Goal: Information Seeking & Learning: Check status

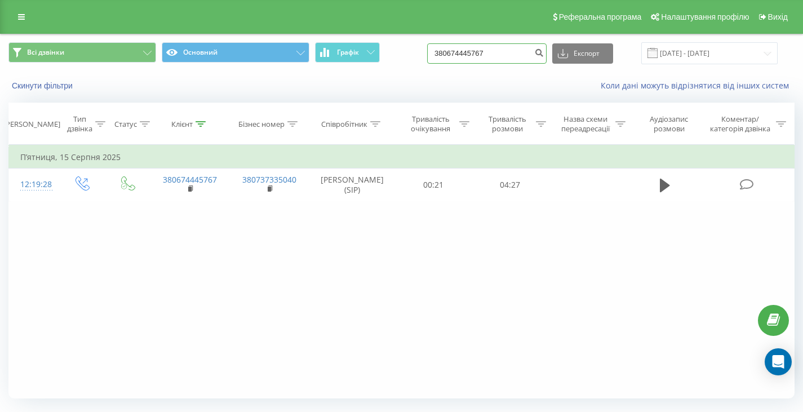
drag, startPoint x: 484, startPoint y: 54, endPoint x: 420, endPoint y: 49, distance: 63.8
click at [420, 49] on div "Всі дзвінки Основний Графік 380674445767 Експорт .csv .xls .xlsx 20.05.2025 - 2…" at bounding box center [401, 53] width 786 height 22
paste input "0503666270"
type input "0503666270"
drag, startPoint x: 490, startPoint y: 50, endPoint x: 415, endPoint y: 47, distance: 75.0
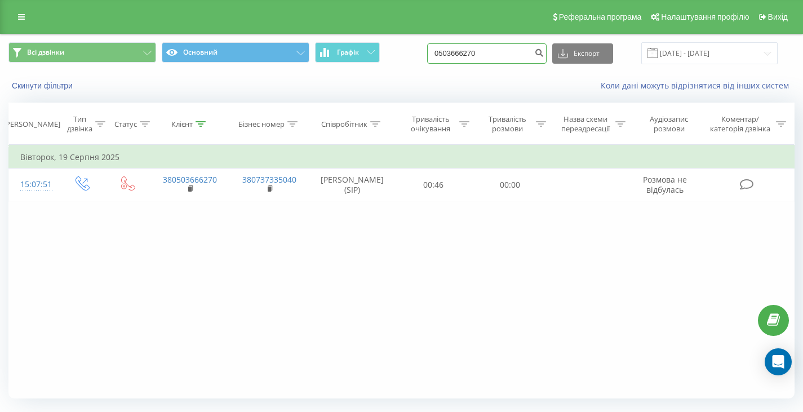
click at [415, 47] on div "Всі дзвінки Основний Графік 0503666270 Експорт .csv .xls .xlsx 21.05.2025 - 21.…" at bounding box center [401, 53] width 786 height 22
paste input "952751075"
type input "0952751075"
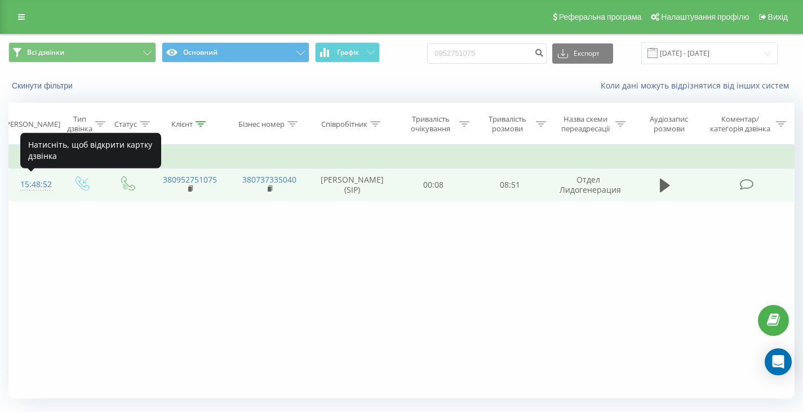
click at [42, 178] on div "15:48:52" at bounding box center [33, 184] width 26 height 22
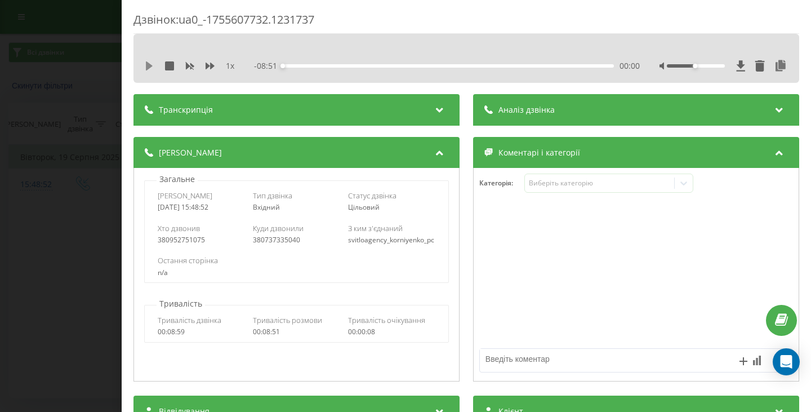
click at [150, 68] on icon at bounding box center [149, 65] width 9 height 9
drag, startPoint x: 295, startPoint y: 66, endPoint x: 303, endPoint y: 66, distance: 8.5
click at [297, 66] on div "00:21" at bounding box center [448, 65] width 331 height 3
click at [311, 65] on div "00:27" at bounding box center [448, 65] width 331 height 3
drag, startPoint x: 321, startPoint y: 65, endPoint x: 326, endPoint y: 66, distance: 5.7
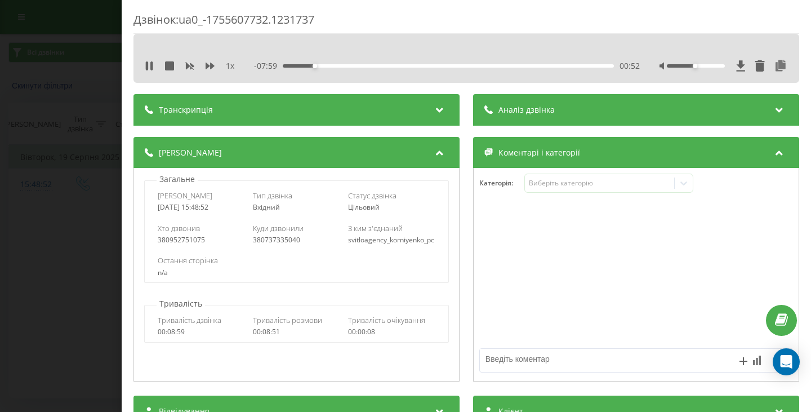
click at [325, 65] on div "00:52" at bounding box center [448, 65] width 331 height 3
click at [334, 66] on div "01:14" at bounding box center [448, 65] width 331 height 3
click at [343, 66] on div "01:28" at bounding box center [448, 65] width 331 height 3
click at [352, 65] on div "01:50" at bounding box center [448, 65] width 331 height 3
click at [371, 69] on div "- 06:48 02:03 02:03" at bounding box center [447, 65] width 386 height 11
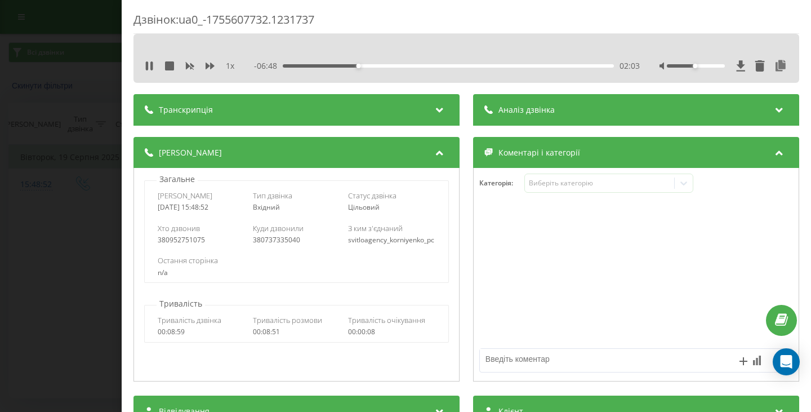
click at [373, 66] on div "02:03" at bounding box center [448, 65] width 331 height 3
click at [149, 66] on icon at bounding box center [149, 65] width 9 height 9
click at [150, 64] on icon at bounding box center [149, 65] width 9 height 9
click at [323, 70] on div "- 08:51 00:00 00:00" at bounding box center [447, 65] width 386 height 11
click at [164, 70] on div "1 x" at bounding box center [195, 65] width 101 height 11
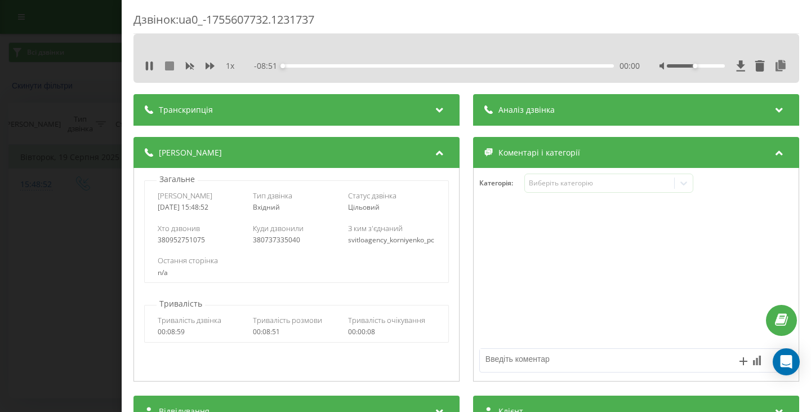
click at [166, 66] on icon at bounding box center [169, 65] width 9 height 9
click at [148, 65] on icon at bounding box center [149, 65] width 7 height 9
click at [404, 66] on div "00:00" at bounding box center [448, 65] width 331 height 3
click at [424, 65] on div "03:21" at bounding box center [448, 65] width 331 height 3
click at [146, 66] on icon at bounding box center [149, 65] width 7 height 9
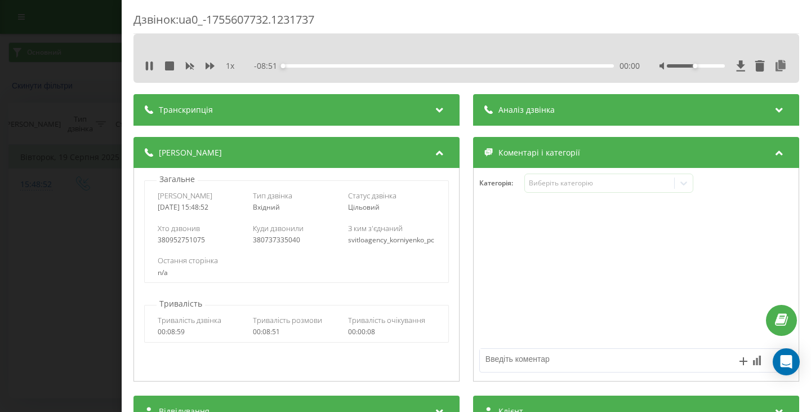
drag, startPoint x: 403, startPoint y: 68, endPoint x: 410, endPoint y: 65, distance: 7.6
click at [403, 68] on div "- 08:51 00:00 00:00" at bounding box center [447, 65] width 386 height 11
click at [412, 63] on div "- 08:50 00:00 00:00" at bounding box center [447, 65] width 386 height 11
click at [418, 67] on div "00:00" at bounding box center [448, 65] width 331 height 3
click at [455, 68] on div "- 05:05 03:45 03:45" at bounding box center [447, 65] width 386 height 11
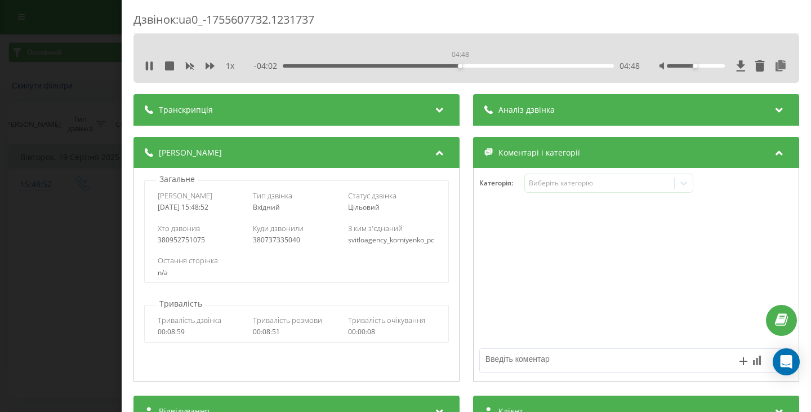
click at [459, 66] on div "04:48" at bounding box center [448, 65] width 331 height 3
click at [497, 66] on div "05:50" at bounding box center [448, 65] width 331 height 3
click at [510, 66] on div "05:54" at bounding box center [448, 65] width 331 height 3
